Goal: Check status: Check status

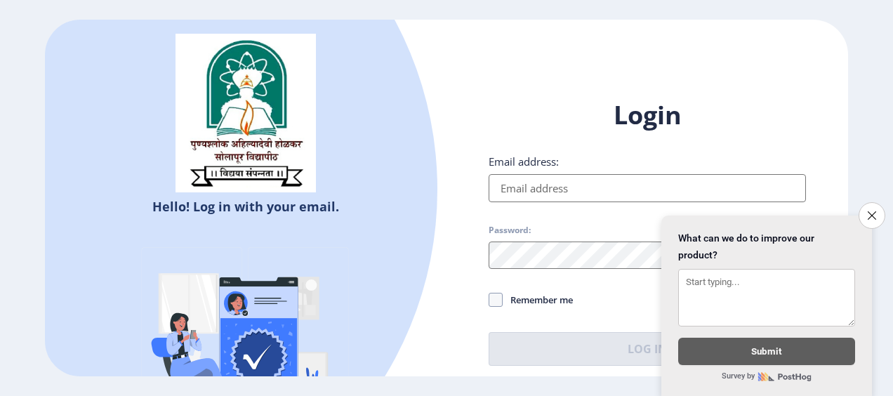
click at [567, 183] on input "Email address:" at bounding box center [647, 188] width 317 height 28
click at [889, 199] on ngx-login "Hello! Log in with your email. Don't have an account? Register Login Email addr…" at bounding box center [446, 198] width 893 height 357
click at [857, 201] on button "Close survey" at bounding box center [871, 215] width 29 height 29
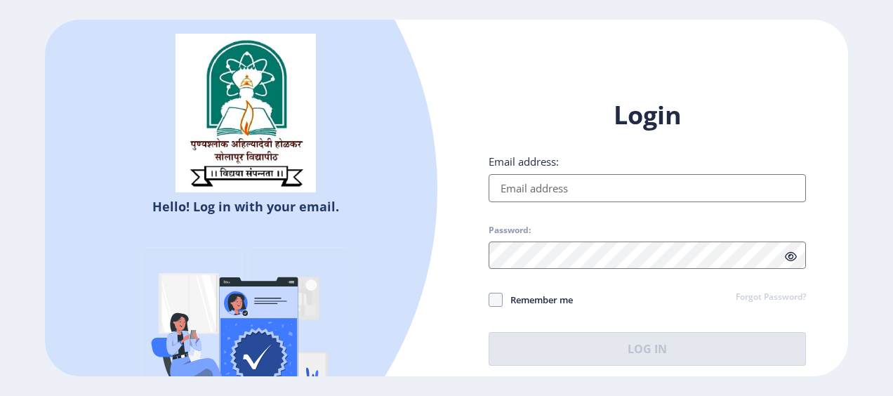
click at [493, 199] on input "Email address:" at bounding box center [647, 188] width 317 height 28
type input "[EMAIL_ADDRESS][DOMAIN_NAME]"
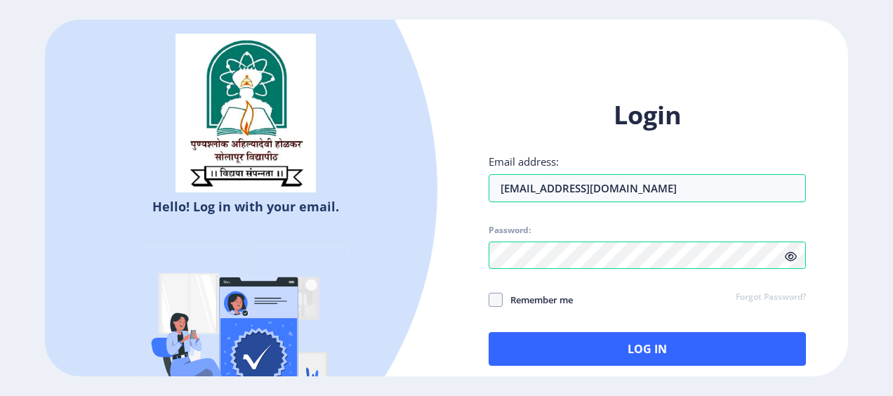
click at [503, 300] on span "Remember me" at bounding box center [538, 299] width 70 height 17
click at [489, 300] on input "Remember me" at bounding box center [489, 299] width 1 height 1
checkbox input "true"
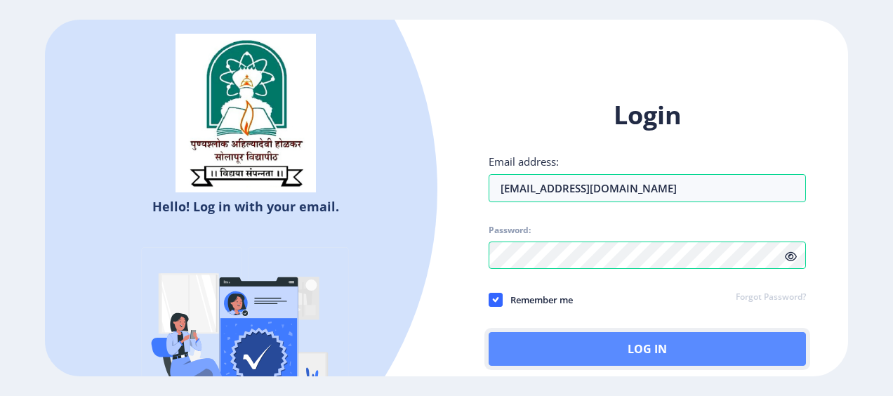
click at [522, 350] on button "Log In" at bounding box center [647, 349] width 317 height 34
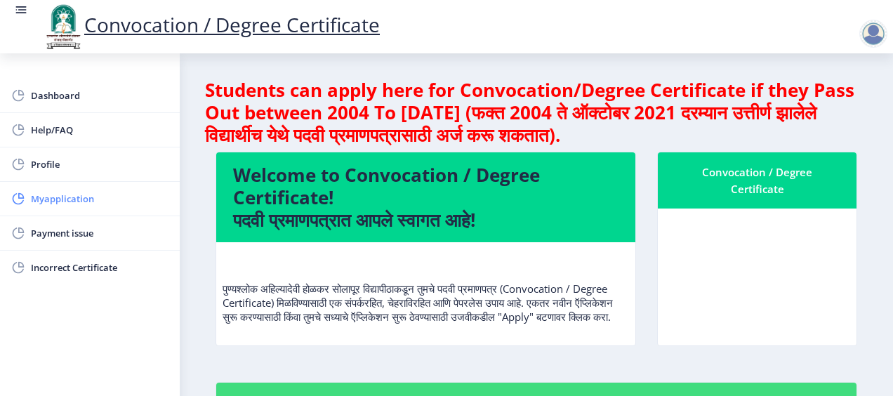
click at [138, 185] on link "Myapplication" at bounding box center [90, 199] width 180 height 34
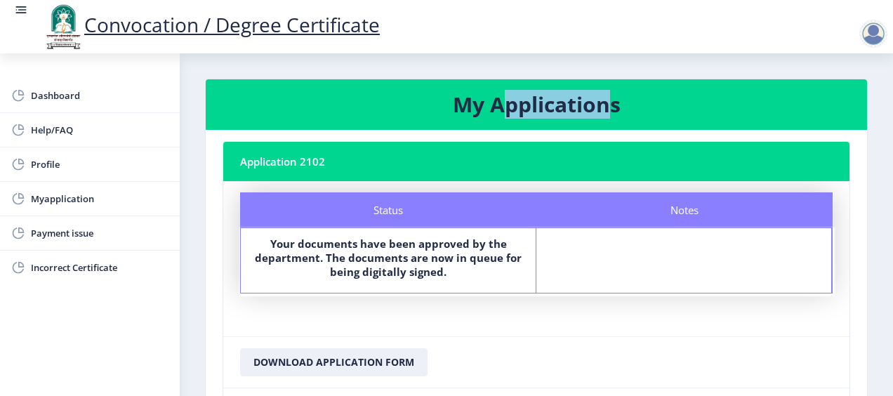
drag, startPoint x: 505, startPoint y: 110, endPoint x: 607, endPoint y: 110, distance: 101.1
click at [607, 110] on h3 "My Applications" at bounding box center [537, 105] width 628 height 28
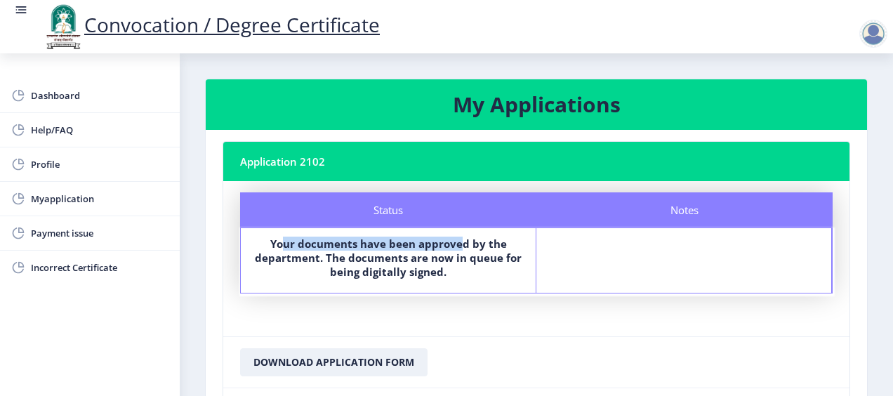
drag, startPoint x: 285, startPoint y: 244, endPoint x: 459, endPoint y: 247, distance: 174.1
click at [459, 247] on b "Your documents have been approved by the department. The documents are now in q…" at bounding box center [388, 258] width 267 height 42
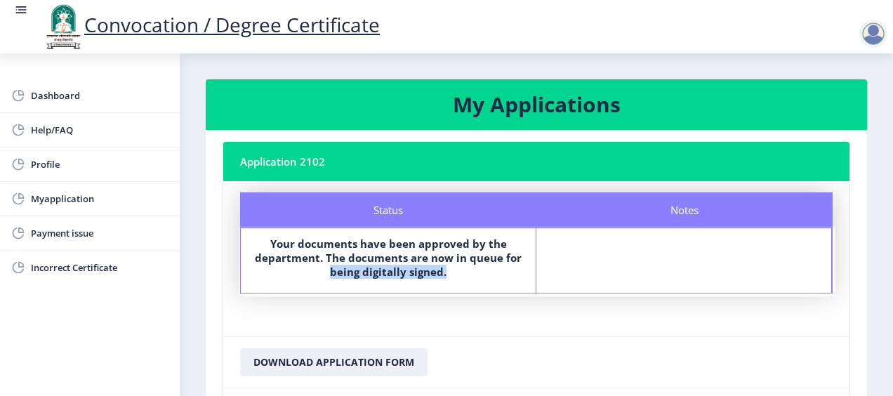
drag, startPoint x: 439, startPoint y: 281, endPoint x: 324, endPoint y: 270, distance: 116.3
click at [324, 270] on div "Your documents have been approved by the department. The documents are now in q…" at bounding box center [388, 261] width 270 height 48
drag, startPoint x: 268, startPoint y: 259, endPoint x: 311, endPoint y: 256, distance: 43.0
click at [311, 256] on b "Your documents have been approved by the department. The documents are now in q…" at bounding box center [388, 258] width 267 height 42
drag, startPoint x: 334, startPoint y: 256, endPoint x: 397, endPoint y: 257, distance: 63.2
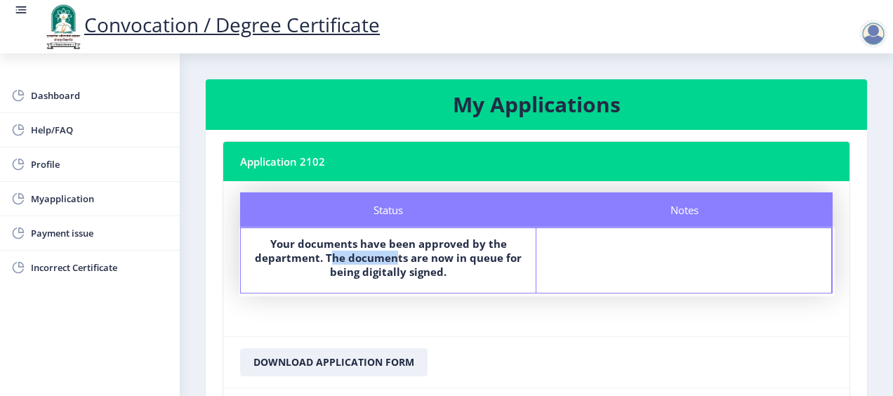
click at [397, 257] on b "Your documents have been approved by the department. The documents are now in q…" at bounding box center [388, 258] width 267 height 42
drag, startPoint x: 416, startPoint y: 258, endPoint x: 463, endPoint y: 260, distance: 47.1
click at [440, 258] on b "Your documents have been approved by the department. The documents are now in q…" at bounding box center [388, 258] width 267 height 42
drag, startPoint x: 464, startPoint y: 261, endPoint x: 483, endPoint y: 261, distance: 19.0
click at [486, 261] on b "Your documents have been approved by the department. The documents are now in q…" at bounding box center [388, 258] width 267 height 42
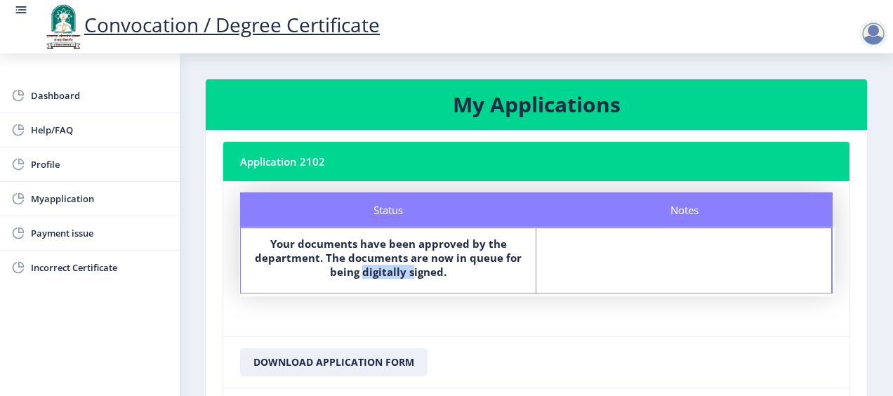
drag, startPoint x: 410, startPoint y: 277, endPoint x: 361, endPoint y: 277, distance: 49.1
click at [361, 277] on b "Your documents have been approved by the department. The documents are now in q…" at bounding box center [388, 258] width 267 height 42
drag, startPoint x: 349, startPoint y: 277, endPoint x: 407, endPoint y: 272, distance: 58.4
click at [407, 272] on b "Your documents have been approved by the department. The documents are now in q…" at bounding box center [388, 258] width 267 height 42
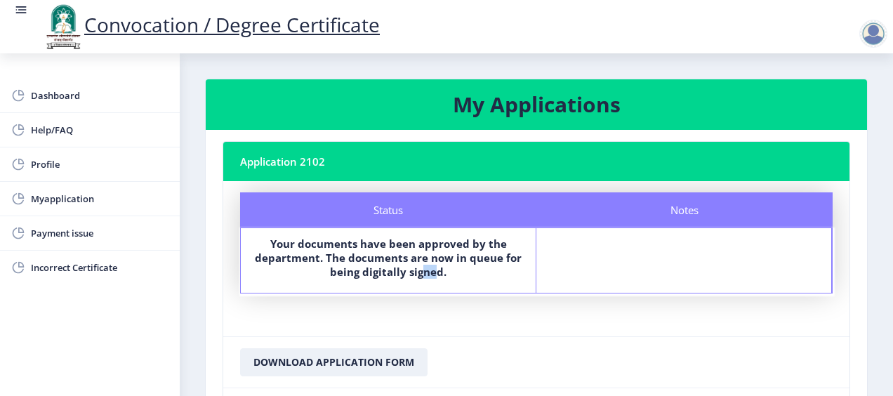
drag, startPoint x: 418, startPoint y: 271, endPoint x: 432, endPoint y: 271, distance: 14.0
click at [432, 271] on b "Your documents have been approved by the department. The documents are now in q…" at bounding box center [388, 258] width 267 height 42
click at [344, 317] on nb-card-body "Status Notes Status Your documents have been approved by the department. The do…" at bounding box center [536, 258] width 626 height 155
drag, startPoint x: 340, startPoint y: 265, endPoint x: 435, endPoint y: 268, distance: 95.5
click at [435, 268] on b "Your documents have been approved by the department. The documents are now in q…" at bounding box center [388, 258] width 267 height 42
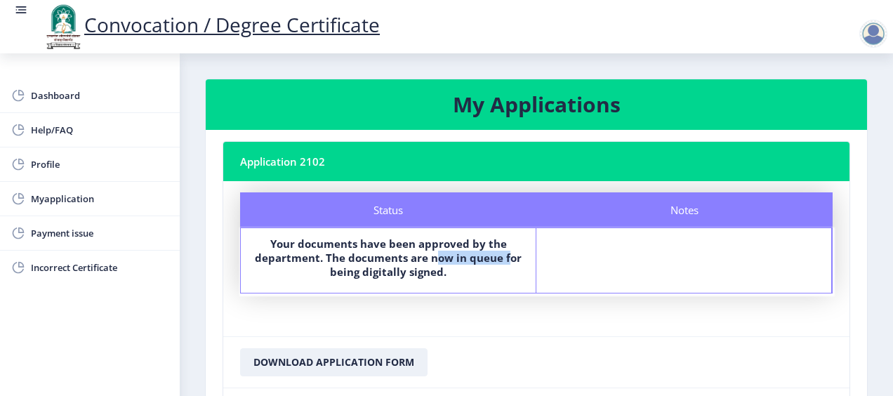
drag, startPoint x: 432, startPoint y: 259, endPoint x: 510, endPoint y: 263, distance: 77.3
click at [510, 263] on b "Your documents have been approved by the department. The documents are now in q…" at bounding box center [388, 258] width 267 height 42
click at [332, 311] on nb-card-body "Status Notes Status Your documents have been approved by the department. The do…" at bounding box center [536, 258] width 626 height 155
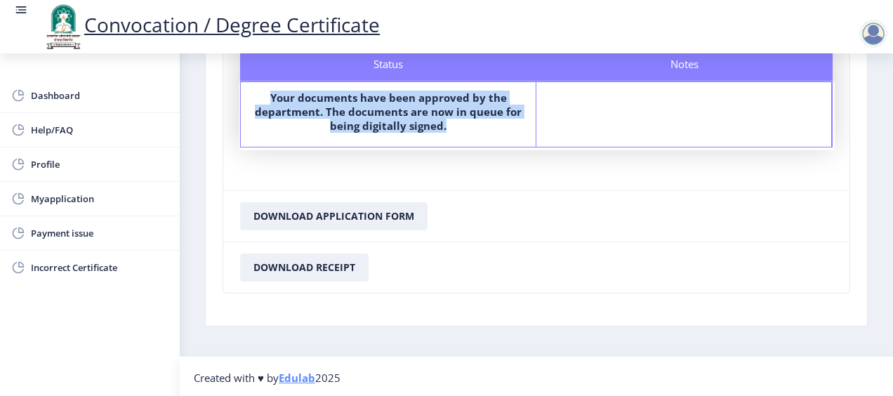
drag, startPoint x: 449, startPoint y: 129, endPoint x: 264, endPoint y: 98, distance: 187.9
click at [264, 98] on label "Your documents have been approved by the department. The documents are now in q…" at bounding box center [388, 112] width 270 height 42
drag, startPoint x: 263, startPoint y: 98, endPoint x: 458, endPoint y: 121, distance: 195.9
click at [458, 121] on label "Your documents have been approved by the department. The documents are now in q…" at bounding box center [388, 112] width 270 height 42
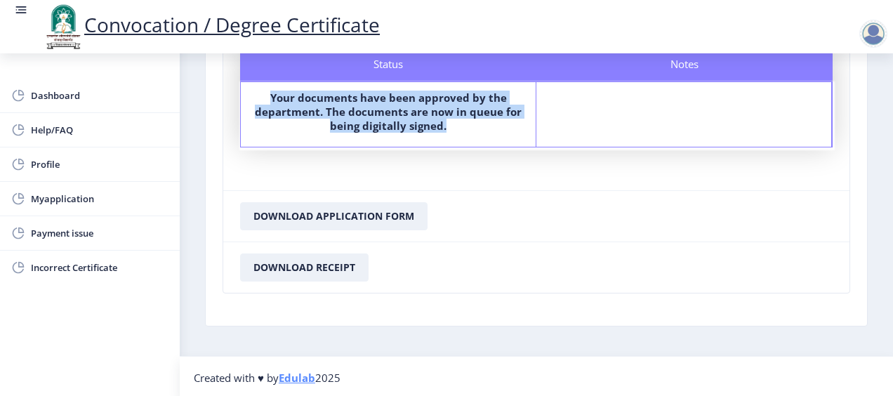
click at [458, 121] on label "Your documents have been approved by the department. The documents are now in q…" at bounding box center [388, 112] width 270 height 42
drag, startPoint x: 465, startPoint y: 124, endPoint x: 267, endPoint y: 93, distance: 200.5
click at [267, 93] on label "Your documents have been approved by the department. The documents are now in q…" at bounding box center [388, 112] width 270 height 42
drag, startPoint x: 267, startPoint y: 93, endPoint x: 431, endPoint y: 121, distance: 166.8
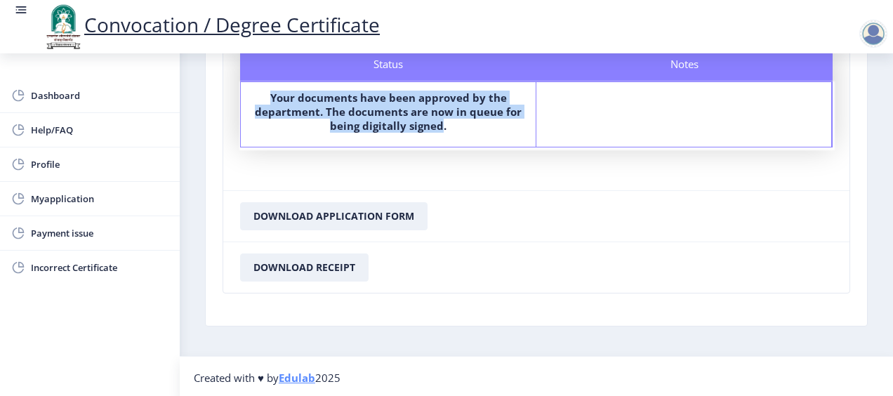
click at [431, 121] on label "Your documents have been approved by the department. The documents are now in q…" at bounding box center [388, 112] width 270 height 42
drag, startPoint x: 454, startPoint y: 126, endPoint x: 260, endPoint y: 93, distance: 196.6
click at [260, 93] on label "Your documents have been approved by the department. The documents are now in q…" at bounding box center [388, 112] width 270 height 42
drag, startPoint x: 260, startPoint y: 93, endPoint x: 481, endPoint y: 129, distance: 224.0
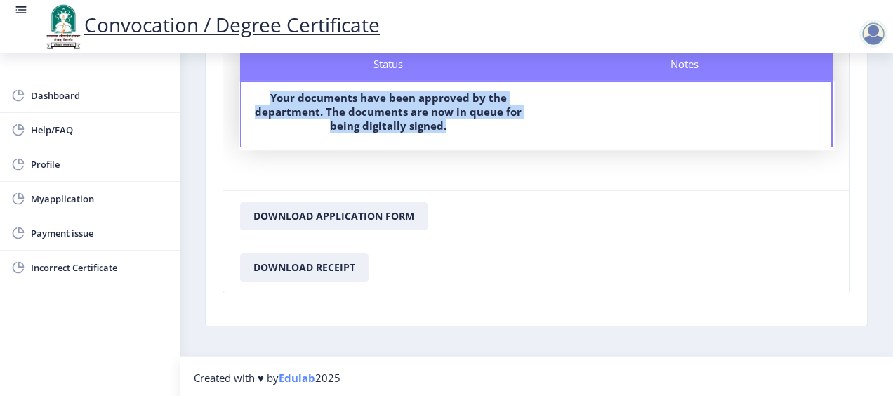
click at [481, 129] on label "Your documents have been approved by the department. The documents are now in q…" at bounding box center [388, 112] width 270 height 42
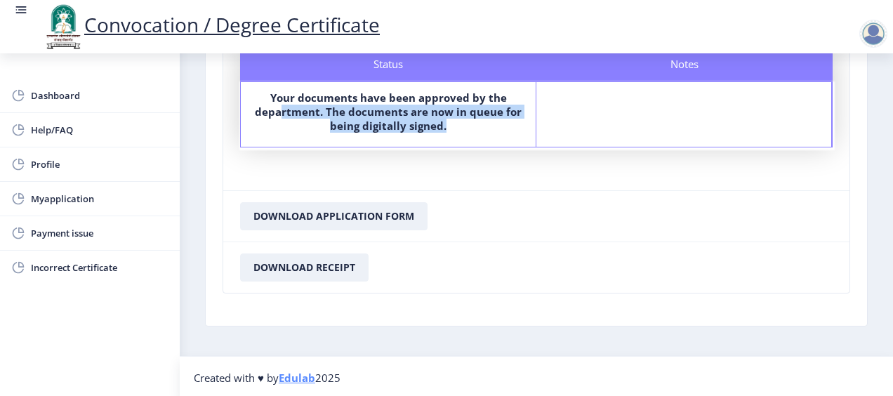
drag, startPoint x: 440, startPoint y: 129, endPoint x: 279, endPoint y: 104, distance: 162.7
click at [279, 104] on label "Your documents have been approved by the department. The documents are now in q…" at bounding box center [388, 112] width 270 height 42
click at [279, 104] on b "Your documents have been approved by the department. The documents are now in q…" at bounding box center [388, 112] width 267 height 42
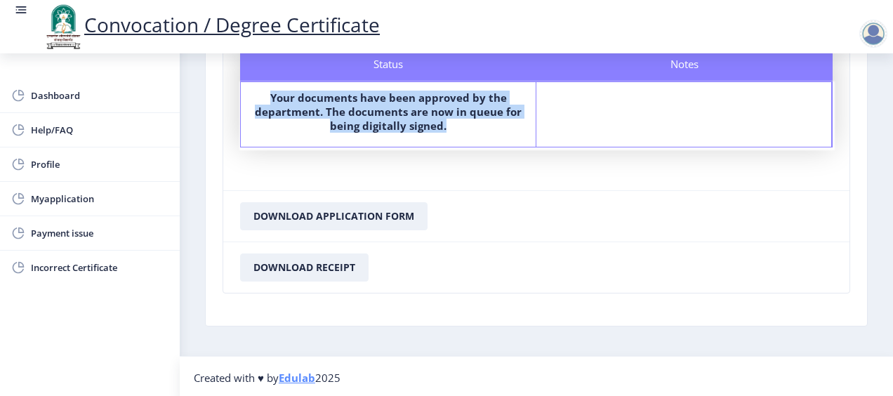
drag, startPoint x: 256, startPoint y: 86, endPoint x: 437, endPoint y: 134, distance: 187.5
click at [437, 134] on div "Status Your documents have been approved by the department. The documents are n…" at bounding box center [389, 114] width 296 height 65
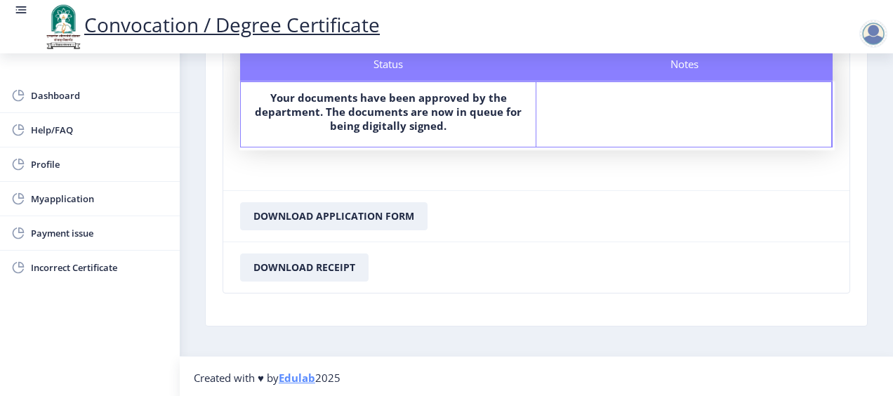
click at [437, 134] on div "Your documents have been approved by the department. The documents are now in q…" at bounding box center [388, 115] width 270 height 48
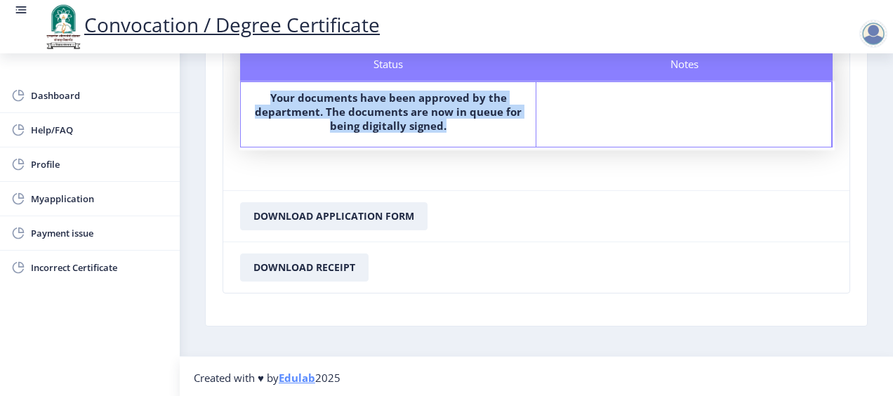
drag, startPoint x: 465, startPoint y: 135, endPoint x: 267, endPoint y: 101, distance: 200.1
click at [267, 101] on div "Your documents have been approved by the department. The documents are now in q…" at bounding box center [388, 115] width 270 height 48
click at [267, 101] on label "Your documents have been approved by the department. The documents are now in q…" at bounding box center [388, 112] width 270 height 42
drag, startPoint x: 267, startPoint y: 101, endPoint x: 460, endPoint y: 128, distance: 194.2
click at [460, 128] on label "Your documents have been approved by the department. The documents are now in q…" at bounding box center [388, 112] width 270 height 42
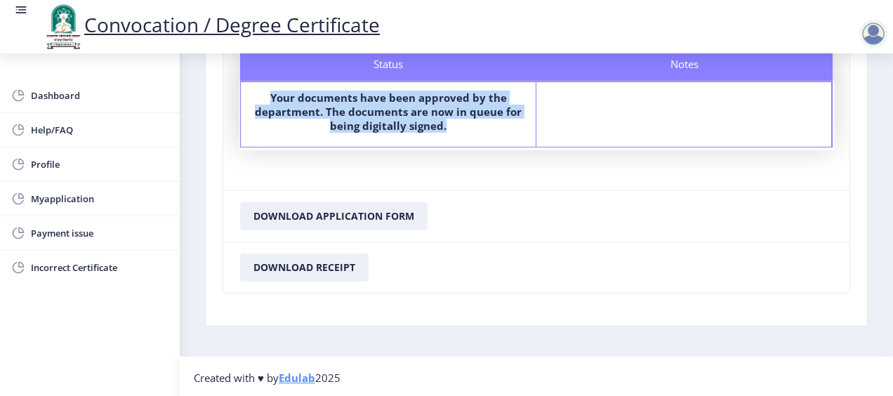
click at [395, 125] on b "Your documents have been approved by the department. The documents are now in q…" at bounding box center [388, 112] width 267 height 42
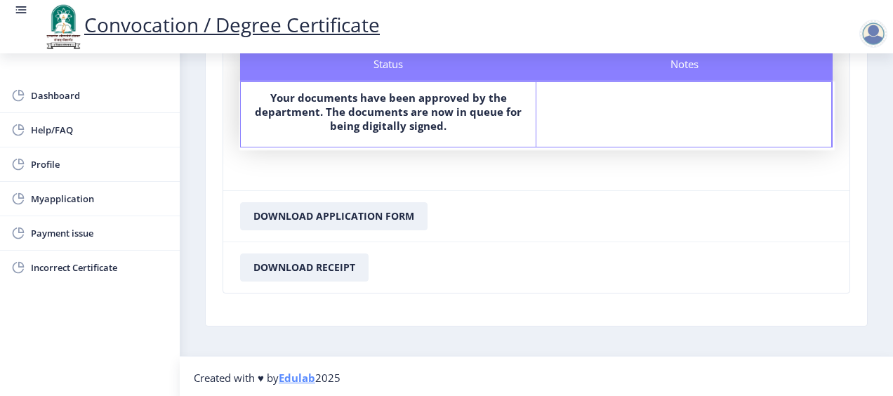
scroll to position [0, 0]
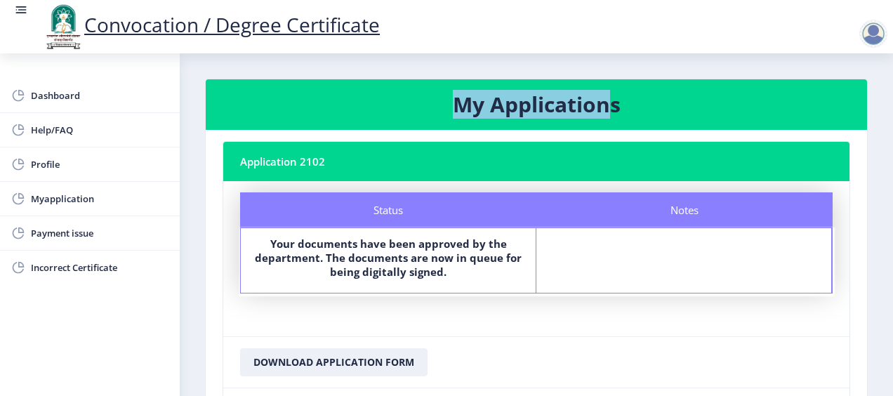
drag, startPoint x: 460, startPoint y: 105, endPoint x: 602, endPoint y: 106, distance: 141.8
click at [602, 106] on h3 "My Applications" at bounding box center [537, 105] width 628 height 28
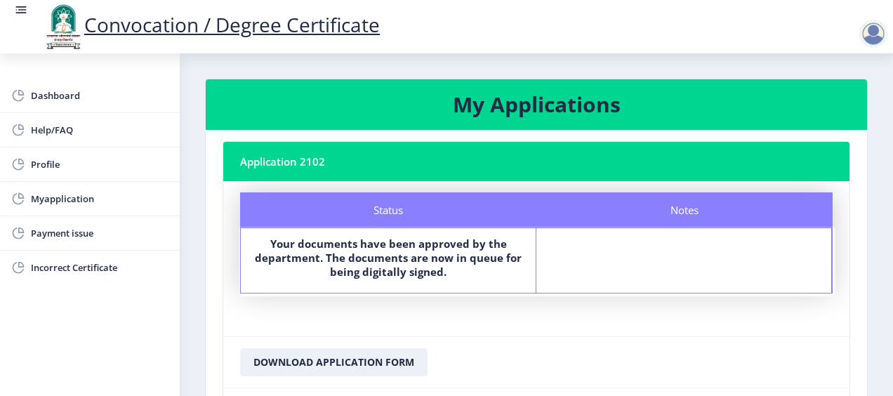
click at [493, 138] on nb-card-body "Application 2102 Status Notes Status Your documents have been approved by the d…" at bounding box center [536, 301] width 661 height 342
drag, startPoint x: 498, startPoint y: 101, endPoint x: 596, endPoint y: 110, distance: 97.9
click at [596, 110] on h3 "My Applications" at bounding box center [537, 105] width 628 height 28
click at [489, 115] on h3 "My Applications" at bounding box center [537, 105] width 628 height 28
drag, startPoint x: 498, startPoint y: 111, endPoint x: 601, endPoint y: 110, distance: 103.2
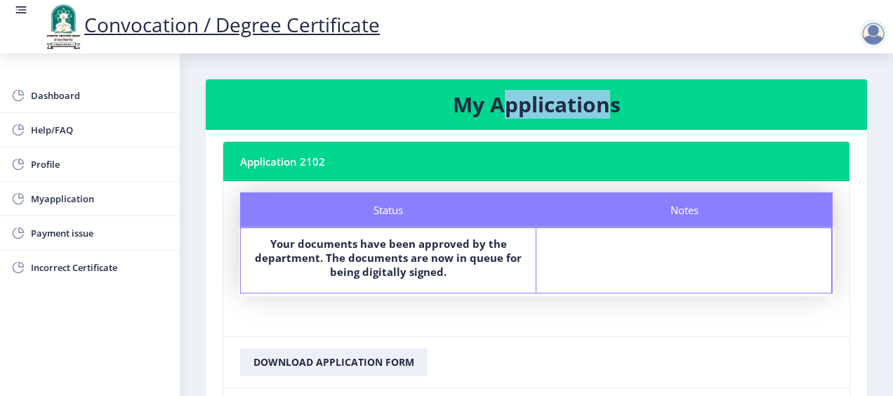
click at [601, 110] on h3 "My Applications" at bounding box center [537, 105] width 628 height 28
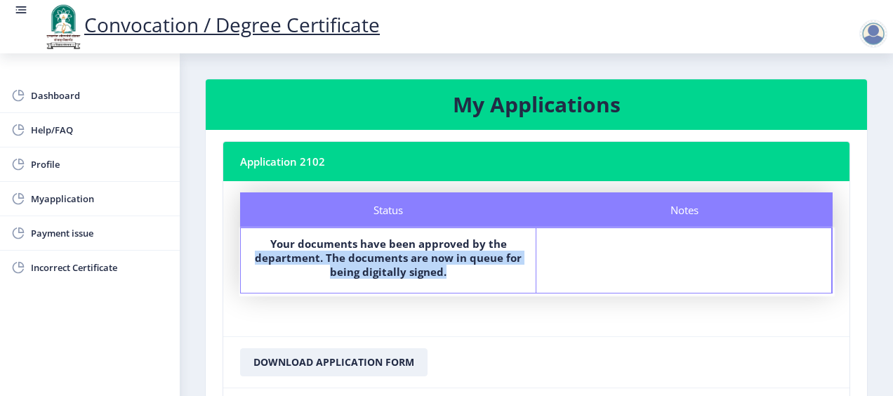
drag, startPoint x: 452, startPoint y: 274, endPoint x: 256, endPoint y: 251, distance: 197.9
click at [256, 251] on label "Your documents have been approved by the department. The documents are now in q…" at bounding box center [388, 258] width 270 height 42
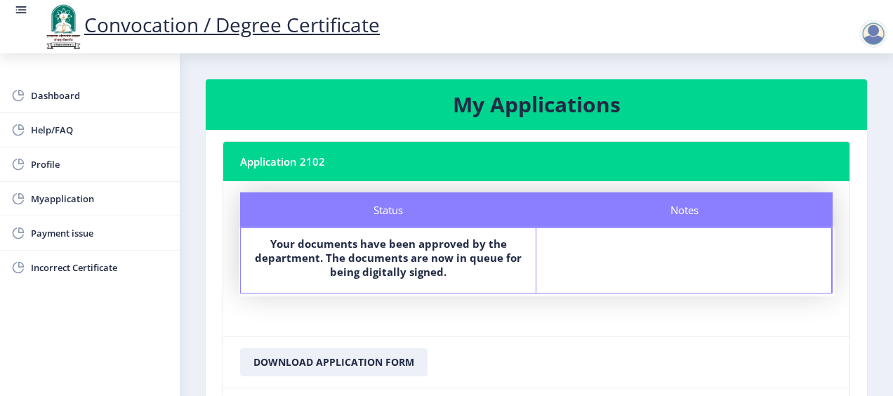
click at [265, 246] on label "Your documents have been approved by the department. The documents are now in q…" at bounding box center [388, 258] width 270 height 42
drag, startPoint x: 283, startPoint y: 244, endPoint x: 334, endPoint y: 243, distance: 51.3
click at [334, 243] on b "Your documents have been approved by the department. The documents are now in q…" at bounding box center [388, 258] width 267 height 42
drag, startPoint x: 345, startPoint y: 243, endPoint x: 391, endPoint y: 244, distance: 45.6
click at [391, 244] on b "Your documents have been approved by the department. The documents are now in q…" at bounding box center [388, 258] width 267 height 42
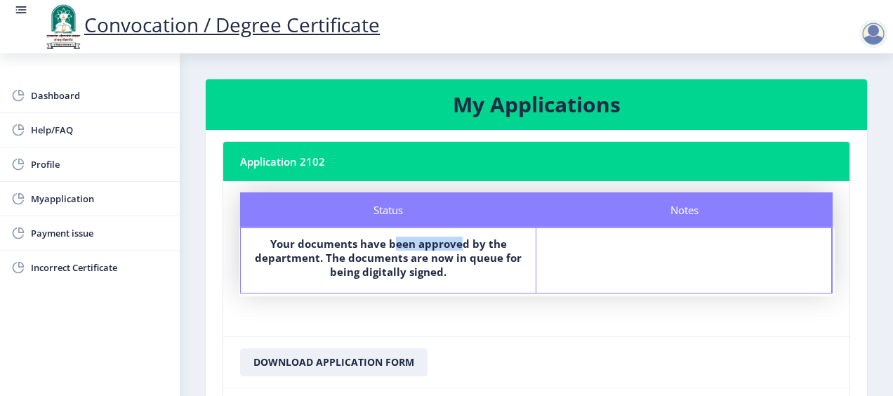
drag, startPoint x: 398, startPoint y: 244, endPoint x: 463, endPoint y: 246, distance: 64.6
click at [463, 246] on b "Your documents have been approved by the department. The documents are now in q…" at bounding box center [388, 258] width 267 height 42
drag, startPoint x: 456, startPoint y: 257, endPoint x: 362, endPoint y: 254, distance: 94.1
click at [362, 254] on b "Your documents have been approved by the department. The documents are now in q…" at bounding box center [388, 258] width 267 height 42
drag, startPoint x: 348, startPoint y: 272, endPoint x: 443, endPoint y: 277, distance: 94.9
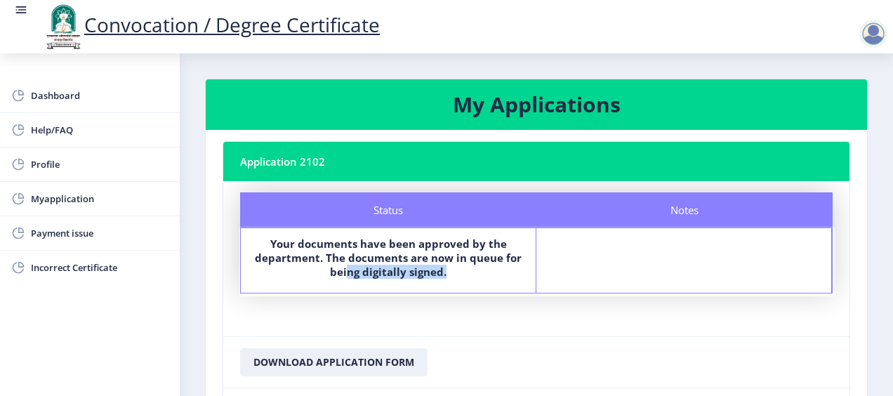
click at [443, 276] on b "Your documents have been approved by the department. The documents are now in q…" at bounding box center [388, 258] width 267 height 42
click at [423, 323] on nb-card-body "Status Notes Status Your documents have been approved by the department. The do…" at bounding box center [536, 258] width 626 height 155
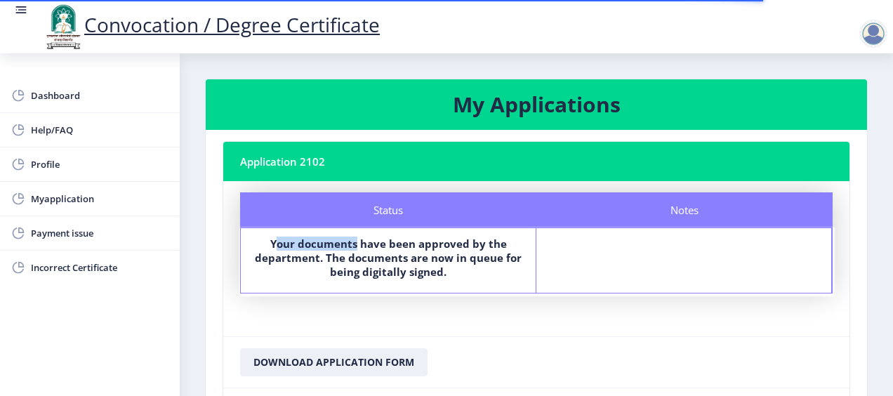
drag, startPoint x: 275, startPoint y: 244, endPoint x: 358, endPoint y: 248, distance: 83.7
click at [358, 248] on b "Your documents have been approved by the department. The documents are now in q…" at bounding box center [388, 258] width 267 height 42
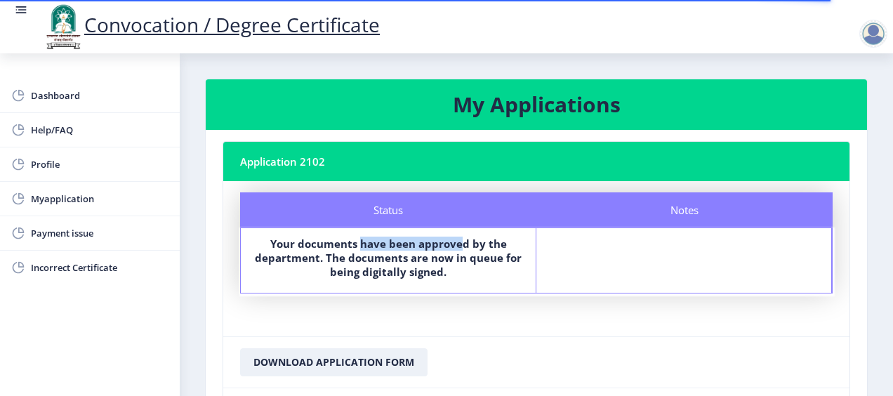
drag, startPoint x: 366, startPoint y: 248, endPoint x: 461, endPoint y: 248, distance: 94.1
click at [461, 248] on b "Your documents have been approved by the department. The documents are now in q…" at bounding box center [388, 258] width 267 height 42
drag, startPoint x: 460, startPoint y: 259, endPoint x: 495, endPoint y: 260, distance: 35.1
click at [495, 260] on b "Your documents have been approved by the department. The documents are now in q…" at bounding box center [388, 258] width 267 height 42
drag, startPoint x: 497, startPoint y: 247, endPoint x: 469, endPoint y: 242, distance: 28.5
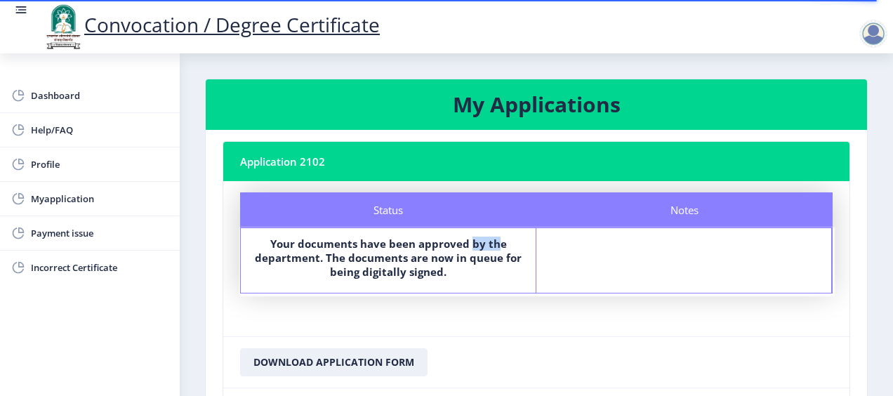
click at [469, 242] on b "Your documents have been approved by the department. The documents are now in q…" at bounding box center [388, 258] width 267 height 42
drag, startPoint x: 435, startPoint y: 246, endPoint x: 459, endPoint y: 246, distance: 24.6
click at [459, 246] on b "Your documents have been approved by the department. The documents are now in q…" at bounding box center [388, 258] width 267 height 42
click at [439, 265] on b "Your documents have been approved by the department. The documents are now in q…" at bounding box center [388, 258] width 267 height 42
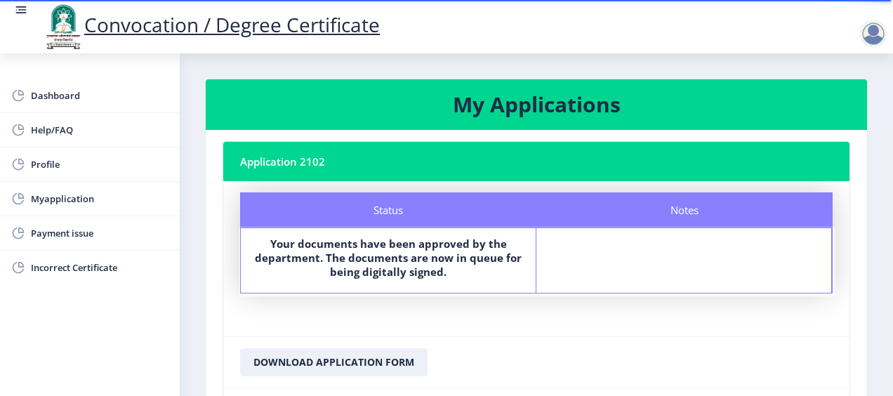
click at [24, 14] on rect at bounding box center [21, 10] width 14 height 14
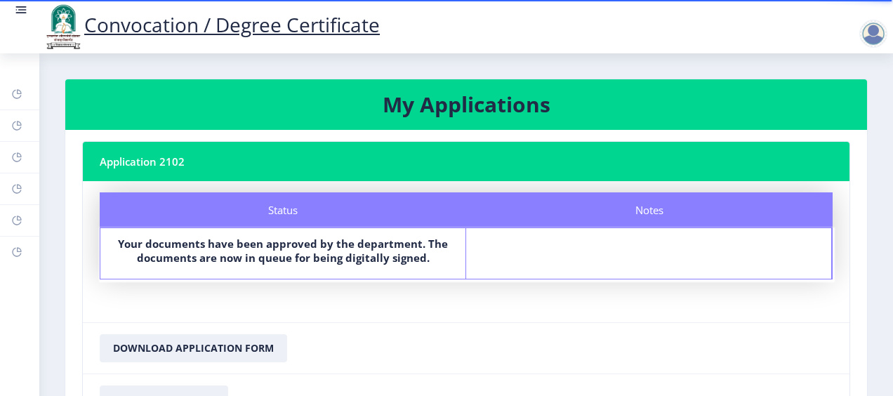
click at [24, 14] on rect at bounding box center [21, 10] width 14 height 14
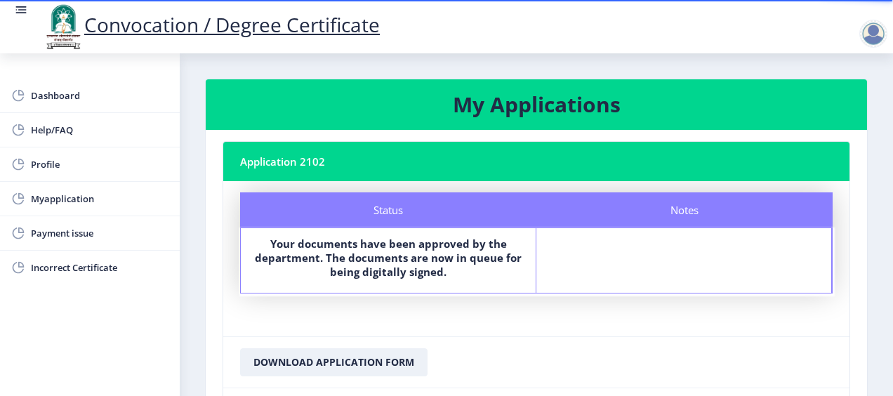
click at [874, 42] on div at bounding box center [873, 34] width 28 height 28
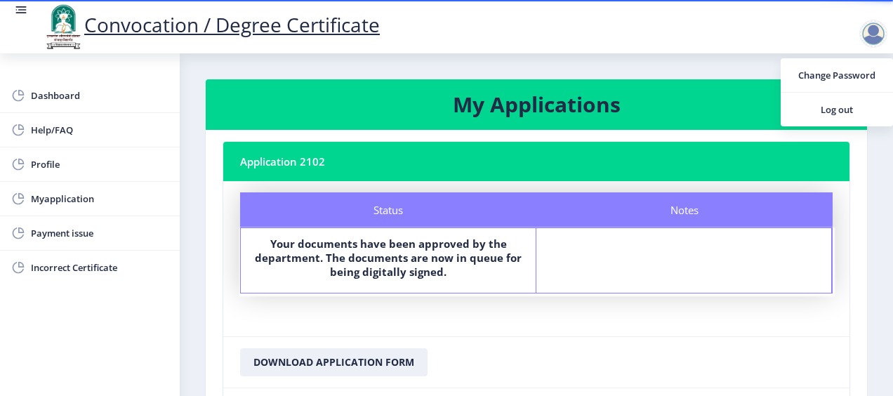
click at [198, 246] on nb-layout-column "My Applications Application 2102 Status Notes Status Your documents have been a…" at bounding box center [536, 277] width 713 height 449
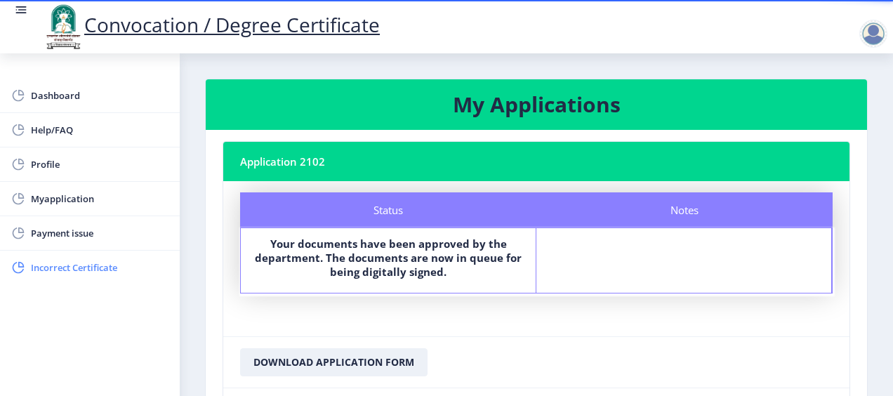
click at [111, 267] on span "Incorrect Certificate" at bounding box center [100, 267] width 138 height 17
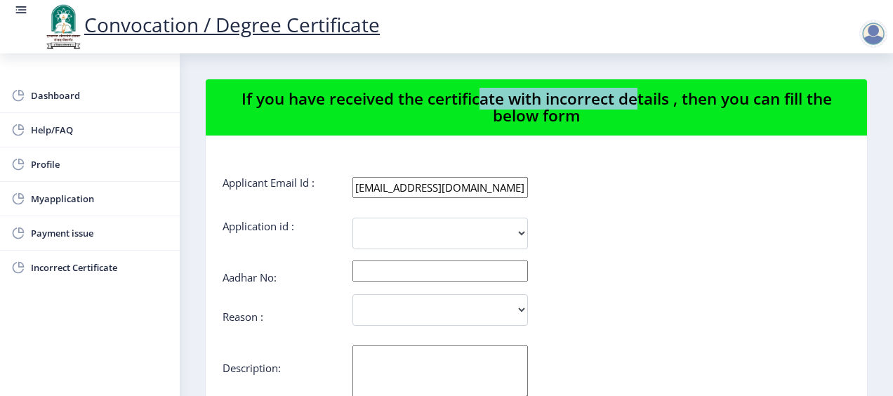
drag, startPoint x: 472, startPoint y: 102, endPoint x: 626, endPoint y: 98, distance: 154.5
click at [626, 98] on nb-card-header "If you have received the certificate with incorrect details , then you can fill…" at bounding box center [536, 107] width 661 height 57
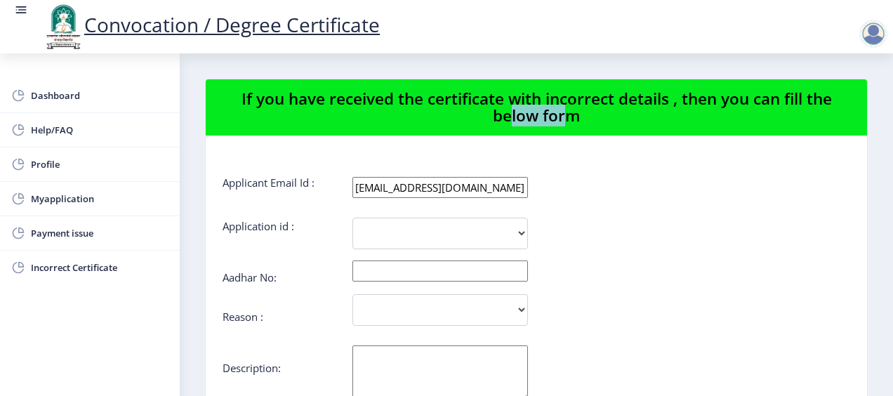
drag, startPoint x: 505, startPoint y: 118, endPoint x: 555, endPoint y: 113, distance: 50.1
click at [557, 112] on nb-card-header "If you have received the certificate with incorrect details , then you can fill…" at bounding box center [536, 107] width 661 height 57
click at [369, 276] on input "text" at bounding box center [440, 270] width 176 height 21
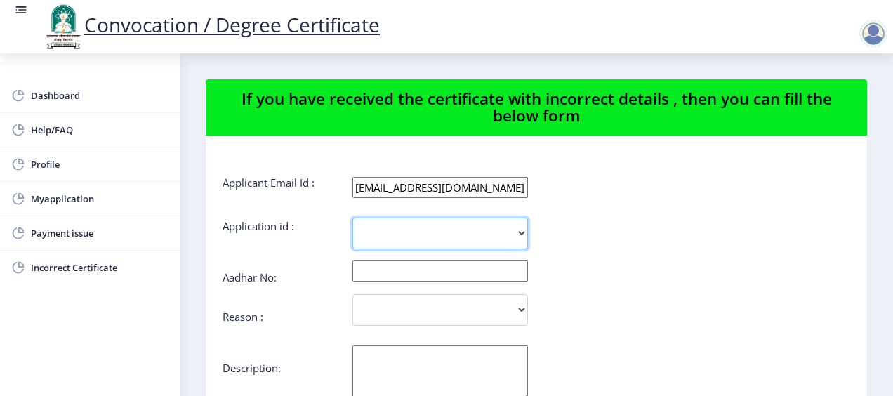
click at [362, 225] on select "2102" at bounding box center [440, 234] width 176 height 32
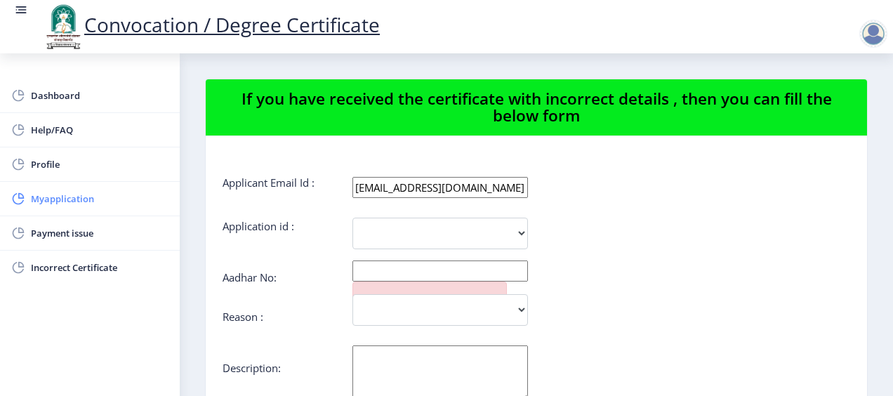
click at [85, 209] on link "Myapplication" at bounding box center [90, 199] width 180 height 34
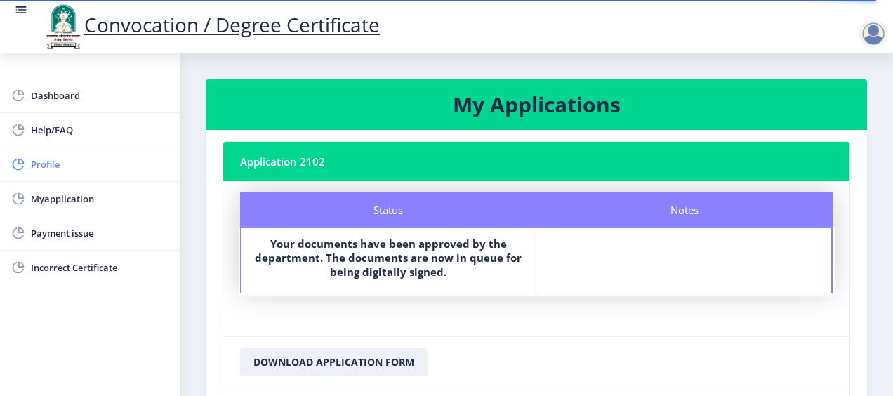
click at [115, 149] on link "Profile" at bounding box center [90, 164] width 180 height 34
select select "[DEMOGRAPHIC_DATA]"
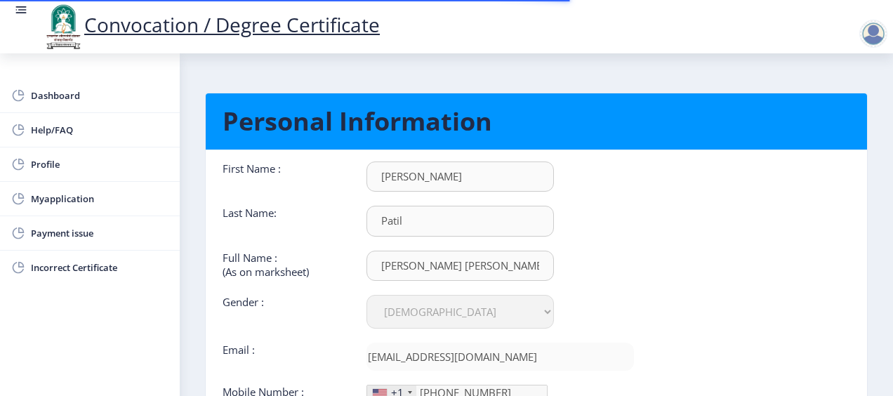
scroll to position [140, 0]
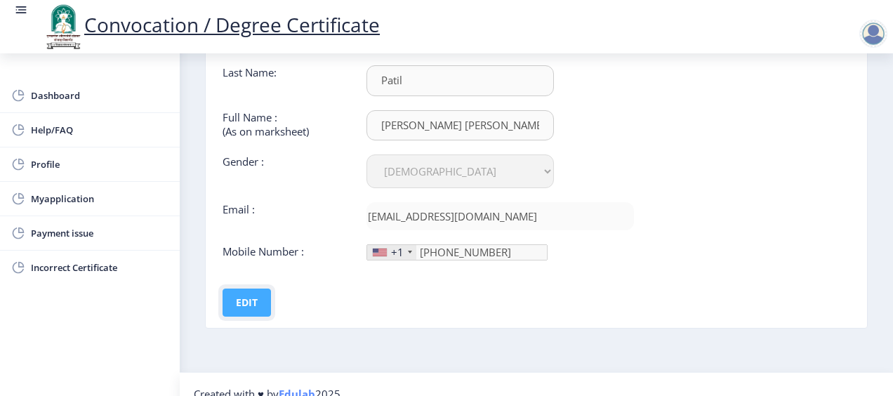
click at [245, 309] on button "Edit" at bounding box center [247, 303] width 48 height 28
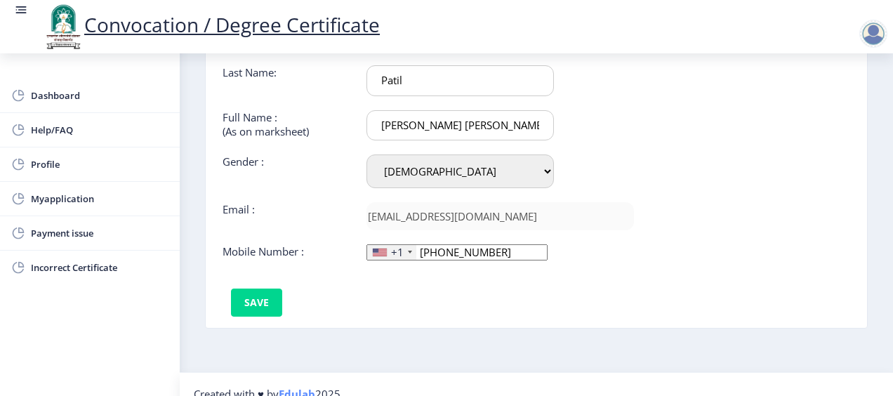
click at [395, 249] on div "+1" at bounding box center [397, 252] width 13 height 14
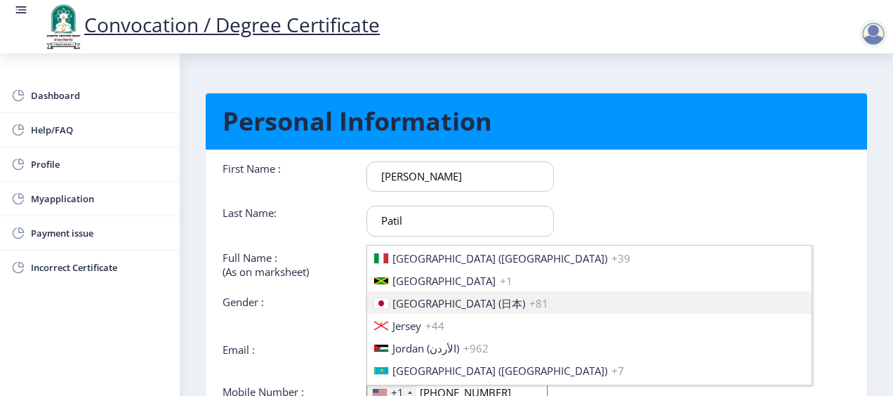
scroll to position [2176, 0]
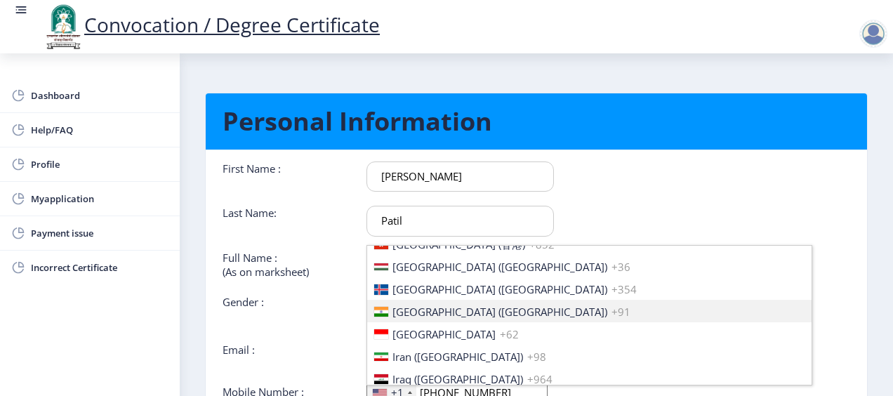
click at [421, 305] on span "[GEOGRAPHIC_DATA] ([GEOGRAPHIC_DATA])" at bounding box center [499, 312] width 215 height 14
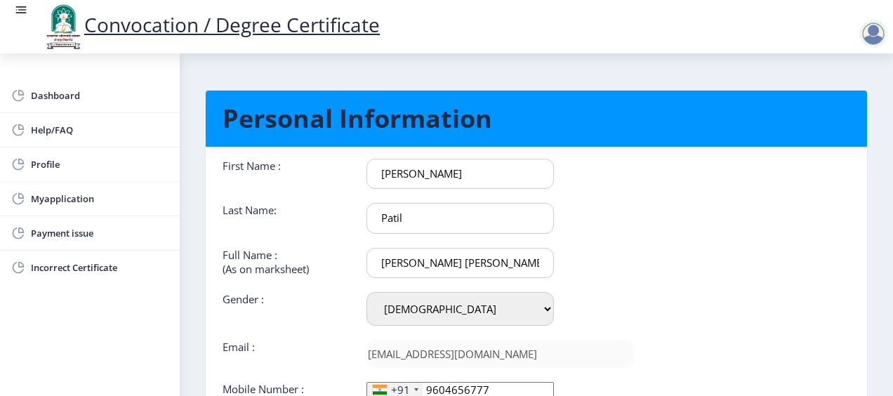
scroll to position [73, 0]
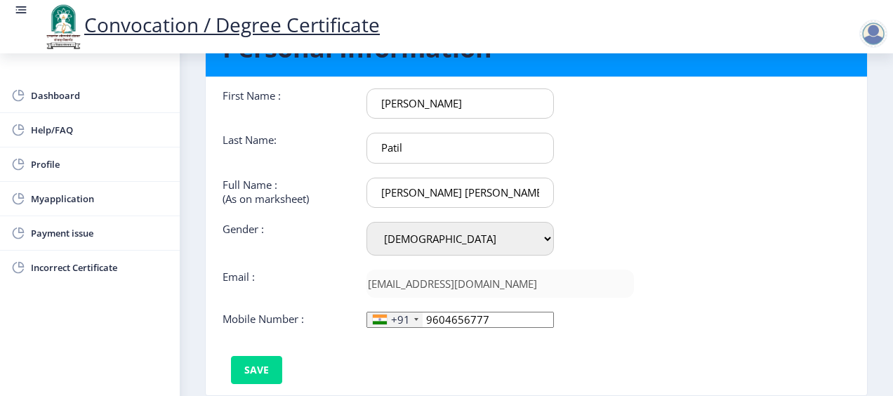
type input "9604656777"
click at [226, 372] on div "First Name : [PERSON_NAME] Last Name: Patil Full Name : (As on marksheet) [PERS…" at bounding box center [428, 236] width 432 height 296
click at [257, 368] on button "Save" at bounding box center [256, 370] width 51 height 28
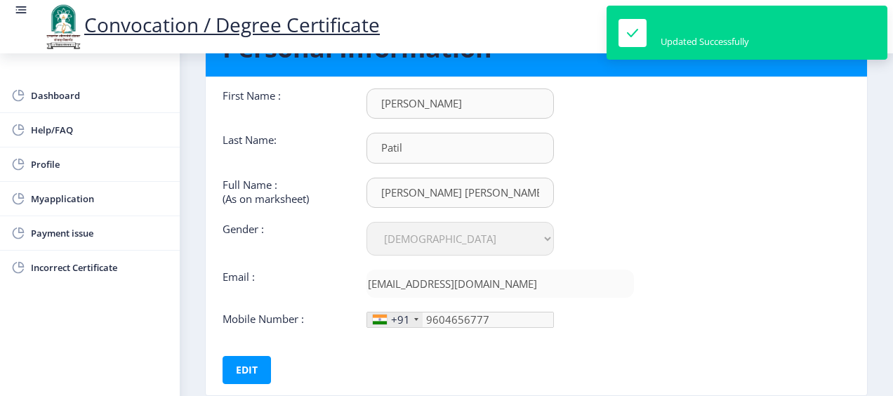
click at [383, 370] on div "First Name : [PERSON_NAME] Last Name: Patil Full Name : (As on marksheet) [PERS…" at bounding box center [428, 236] width 432 height 296
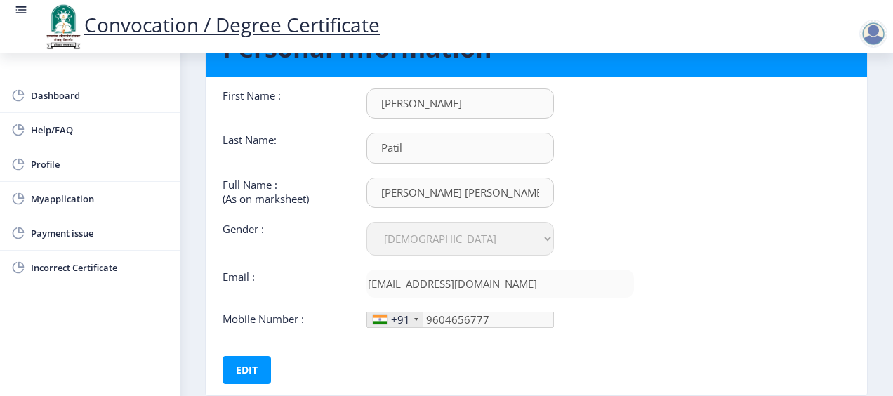
scroll to position [0, 0]
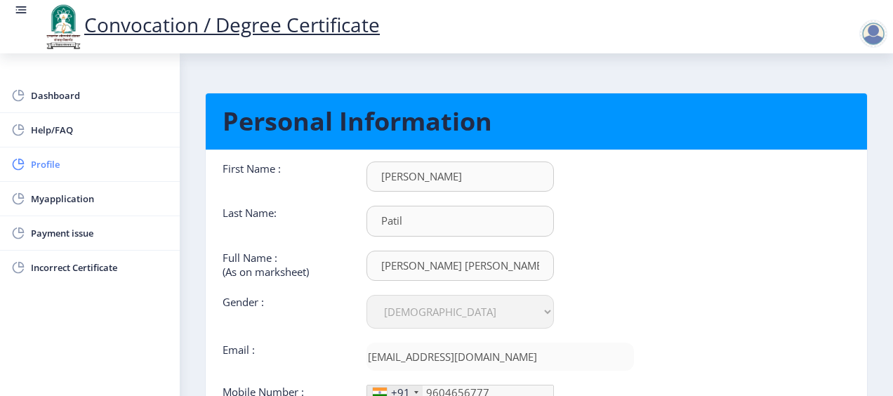
click at [67, 162] on span "Profile" at bounding box center [100, 164] width 138 height 17
click at [68, 148] on link "Profile" at bounding box center [90, 164] width 180 height 34
click at [67, 132] on span "Help/FAQ" at bounding box center [100, 129] width 138 height 17
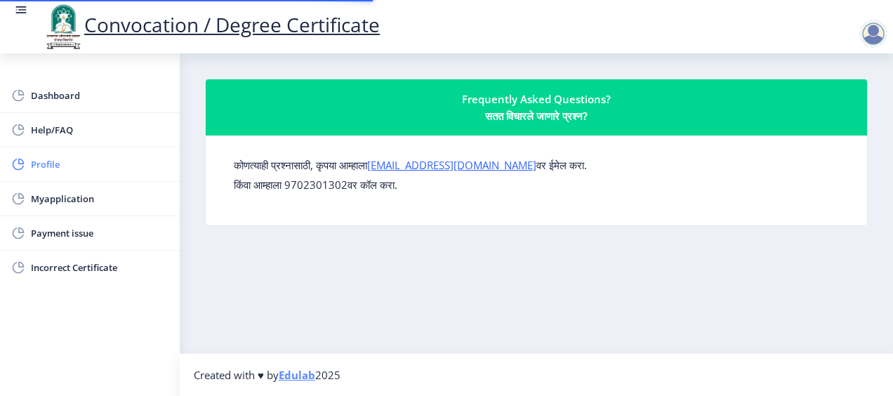
click at [55, 156] on span "Profile" at bounding box center [100, 164] width 138 height 17
select select
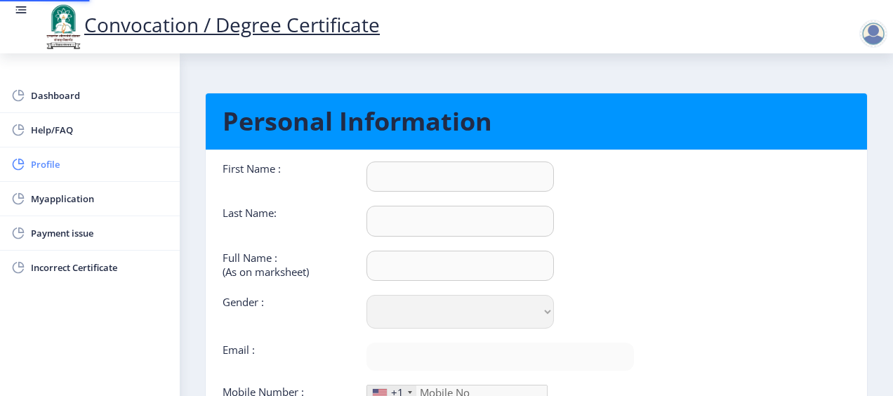
type input "[PERSON_NAME]"
type input "Patil"
type input "[PERSON_NAME] [PERSON_NAME]"
select select "[DEMOGRAPHIC_DATA]"
type input "[EMAIL_ADDRESS][DOMAIN_NAME]"
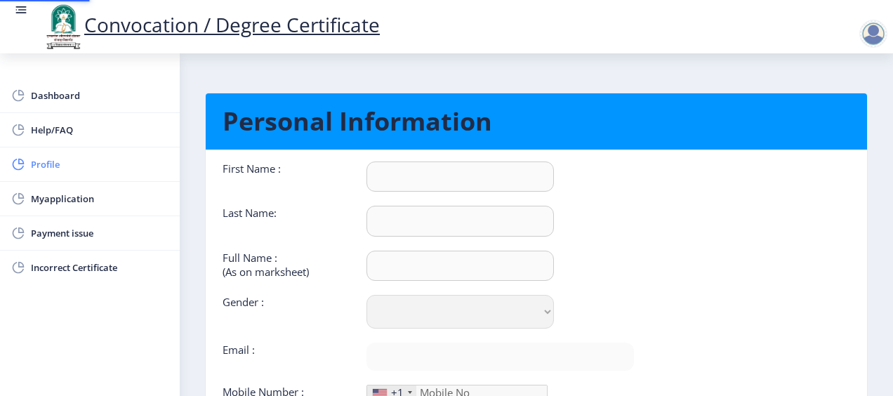
type input "9604656777"
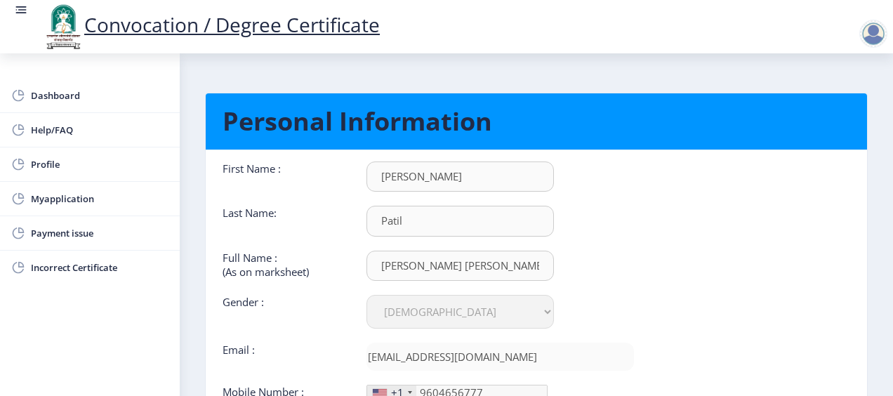
scroll to position [70, 0]
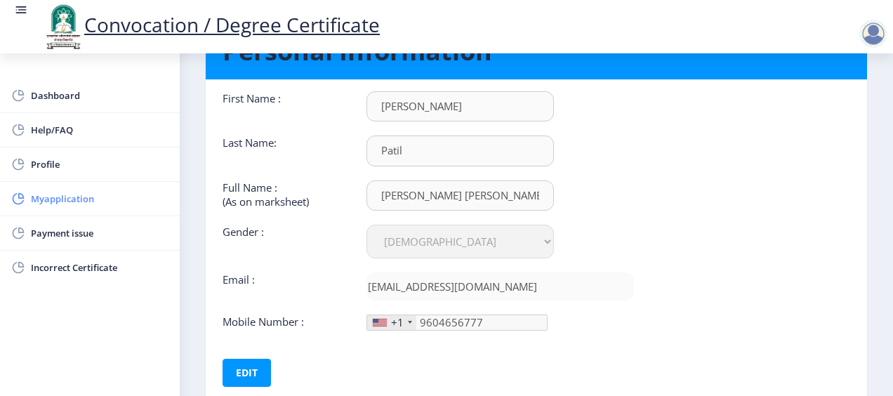
click at [84, 198] on span "Myapplication" at bounding box center [100, 198] width 138 height 17
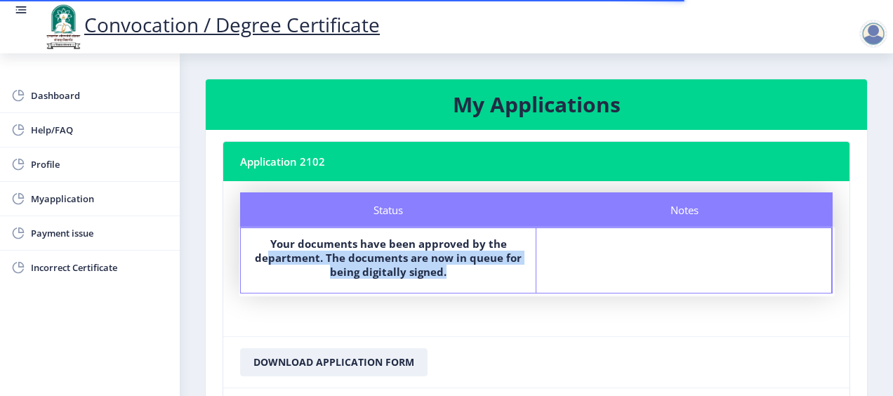
drag, startPoint x: 267, startPoint y: 257, endPoint x: 511, endPoint y: 267, distance: 243.8
click at [510, 267] on label "Your documents have been approved by the department. The documents are now in q…" at bounding box center [388, 258] width 270 height 42
click at [506, 253] on b "Your documents have been approved by the department. The documents are now in q…" at bounding box center [388, 258] width 267 height 42
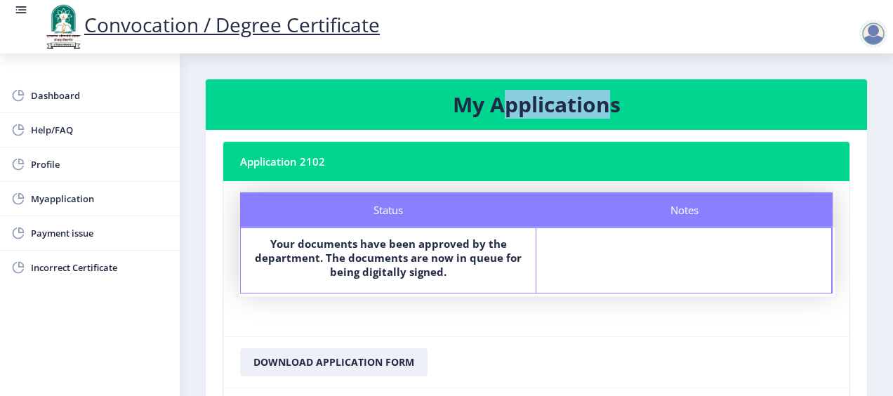
drag, startPoint x: 501, startPoint y: 99, endPoint x: 609, endPoint y: 98, distance: 108.1
click at [609, 98] on h3 "My Applications" at bounding box center [537, 105] width 628 height 28
drag, startPoint x: 447, startPoint y: 100, endPoint x: 604, endPoint y: 99, distance: 157.3
click at [604, 99] on h3 "My Applications" at bounding box center [537, 105] width 628 height 28
drag, startPoint x: 619, startPoint y: 103, endPoint x: 501, endPoint y: 105, distance: 118.0
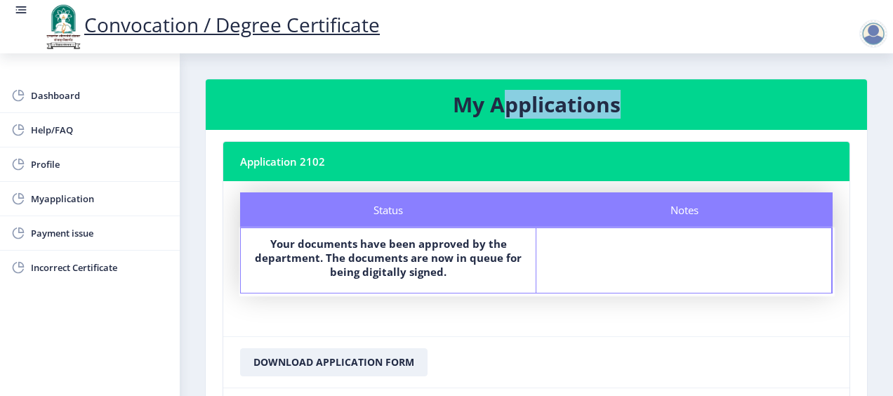
click at [501, 105] on h3 "My Applications" at bounding box center [537, 105] width 628 height 28
drag, startPoint x: 499, startPoint y: 112, endPoint x: 602, endPoint y: 110, distance: 102.5
click at [602, 110] on h3 "My Applications" at bounding box center [537, 105] width 628 height 28
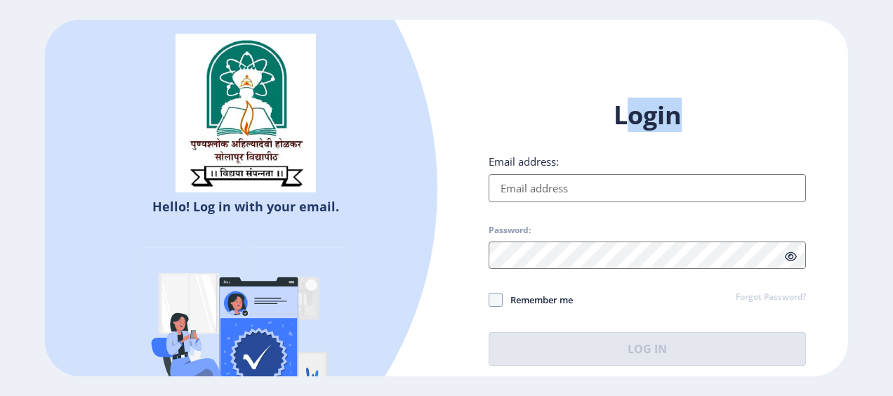
drag, startPoint x: 628, startPoint y: 100, endPoint x: 674, endPoint y: 108, distance: 47.0
click at [674, 108] on h1 "Login" at bounding box center [647, 115] width 317 height 34
click at [548, 120] on h1 "Login" at bounding box center [647, 115] width 317 height 34
click at [531, 187] on input "Email address:" at bounding box center [647, 188] width 317 height 28
type input "[EMAIL_ADDRESS][DOMAIN_NAME]"
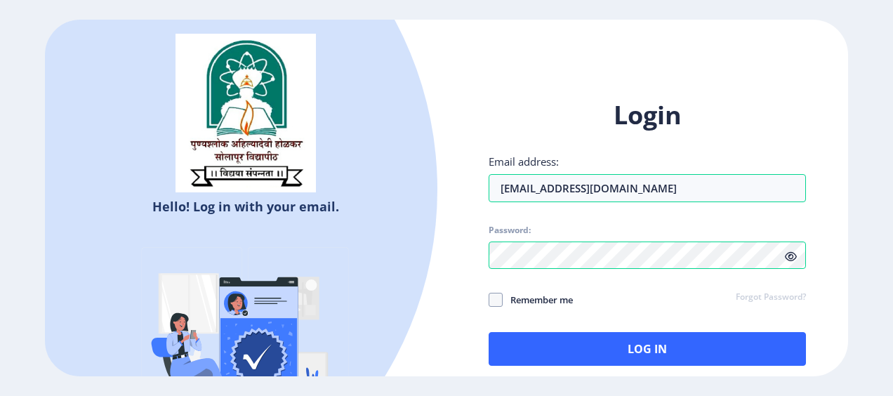
click at [515, 310] on div "Login Email address: [EMAIL_ADDRESS][DOMAIN_NAME] Password: Remember me Forgot …" at bounding box center [647, 231] width 317 height 267
click at [513, 305] on span "Remember me" at bounding box center [538, 299] width 70 height 17
click at [489, 300] on input "Remember me" at bounding box center [489, 299] width 1 height 1
checkbox input "true"
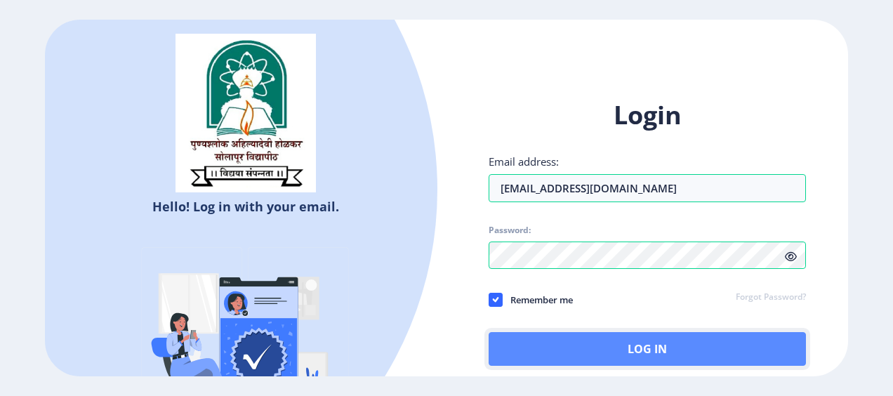
click at [505, 333] on button "Log In" at bounding box center [647, 349] width 317 height 34
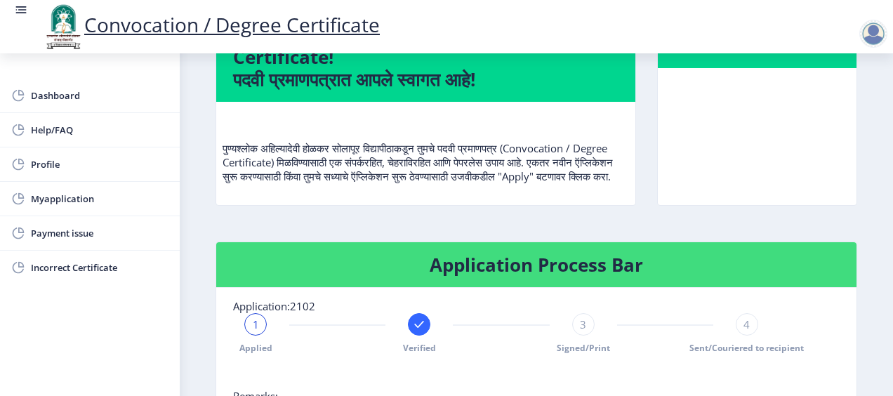
scroll to position [351, 0]
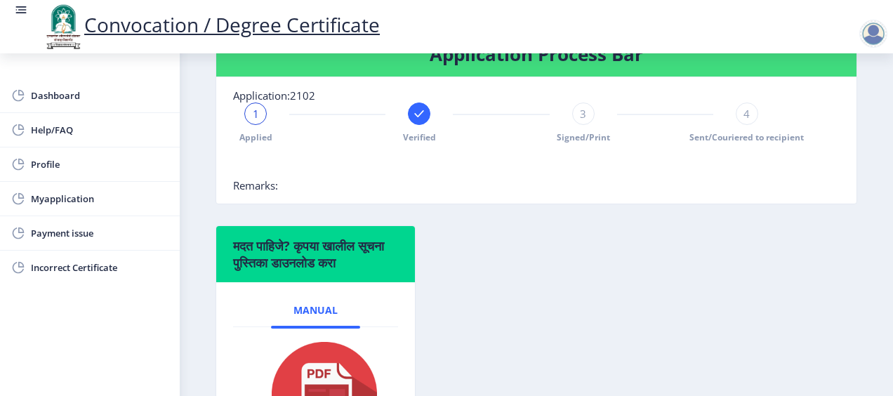
click at [419, 121] on rect at bounding box center [419, 114] width 14 height 14
click at [419, 121] on span "2" at bounding box center [419, 114] width 6 height 14
click at [249, 121] on rect at bounding box center [256, 114] width 14 height 14
click at [472, 244] on div "मदत पाहिजे? कृपया खालील सूचना पुस्तिका डाउनलोड करा Manual" at bounding box center [536, 360] width 663 height 270
click at [581, 121] on span "3" at bounding box center [583, 114] width 6 height 14
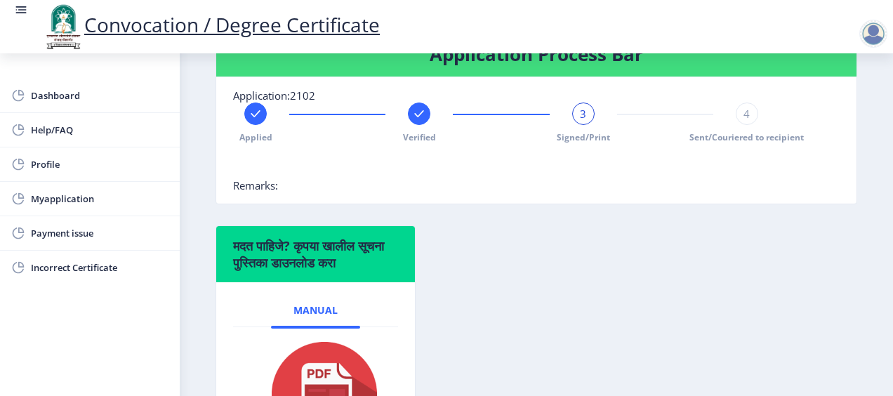
click at [411, 125] on div at bounding box center [419, 114] width 22 height 22
click at [258, 120] on rect at bounding box center [256, 114] width 14 height 14
click at [461, 225] on div "Application Process Bar Application:2102 1 Applied Verified Signed/Print 4 Sent…" at bounding box center [536, 128] width 663 height 194
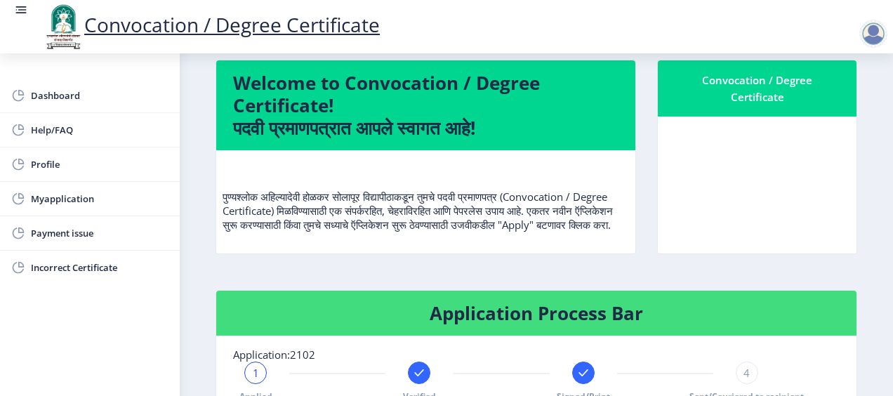
scroll to position [22, 0]
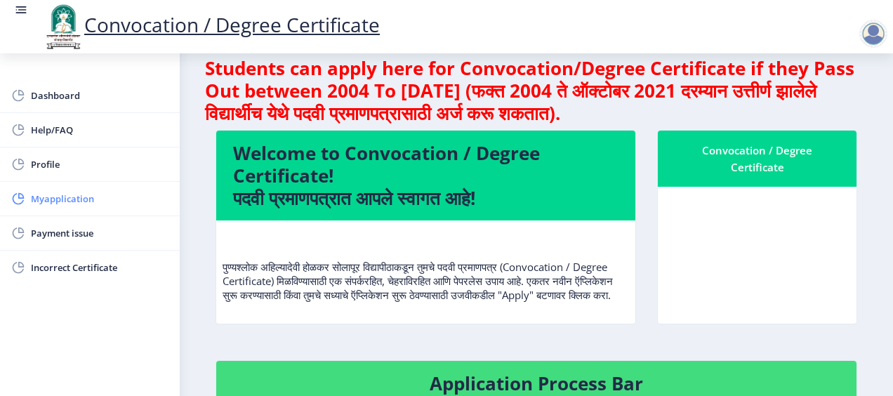
click at [88, 201] on span "Myapplication" at bounding box center [100, 198] width 138 height 17
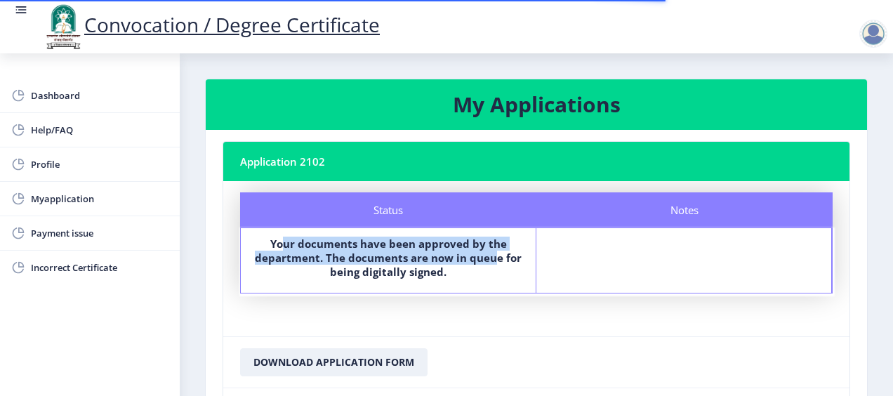
drag, startPoint x: 282, startPoint y: 240, endPoint x: 491, endPoint y: 251, distance: 210.2
click at [491, 251] on b "Your documents have been approved by the department. The documents are now in q…" at bounding box center [388, 258] width 267 height 42
click at [309, 260] on b "Your documents have been approved by the department. The documents are now in q…" at bounding box center [388, 258] width 267 height 42
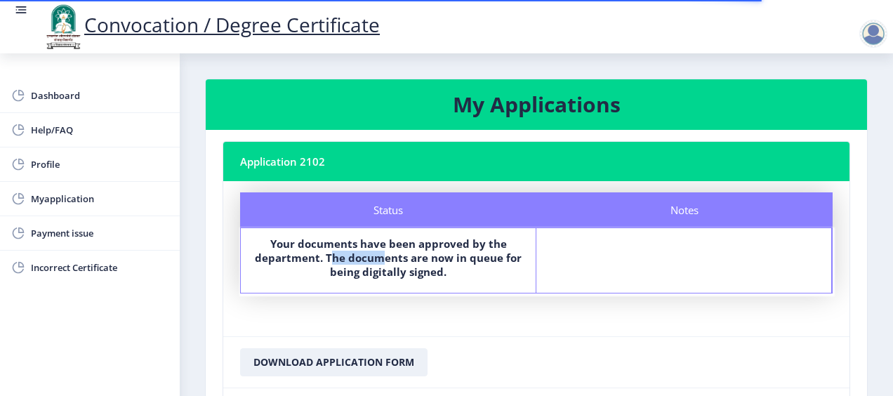
drag, startPoint x: 333, startPoint y: 258, endPoint x: 386, endPoint y: 258, distance: 52.7
click at [383, 258] on b "Your documents have been approved by the department. The documents are now in q…" at bounding box center [388, 258] width 267 height 42
drag, startPoint x: 260, startPoint y: 255, endPoint x: 313, endPoint y: 256, distance: 53.4
click at [313, 256] on b "Your documents have been approved by the department. The documents are now in q…" at bounding box center [388, 258] width 267 height 42
drag, startPoint x: 328, startPoint y: 257, endPoint x: 514, endPoint y: 260, distance: 186.1
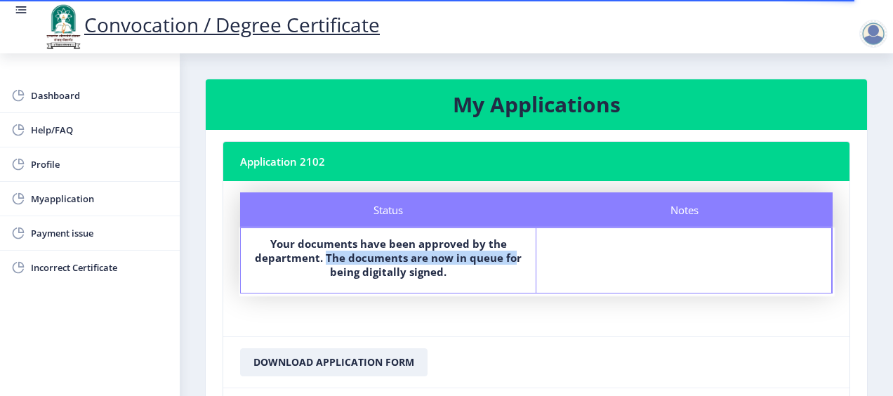
click at [514, 260] on b "Your documents have been approved by the department. The documents are now in q…" at bounding box center [388, 258] width 267 height 42
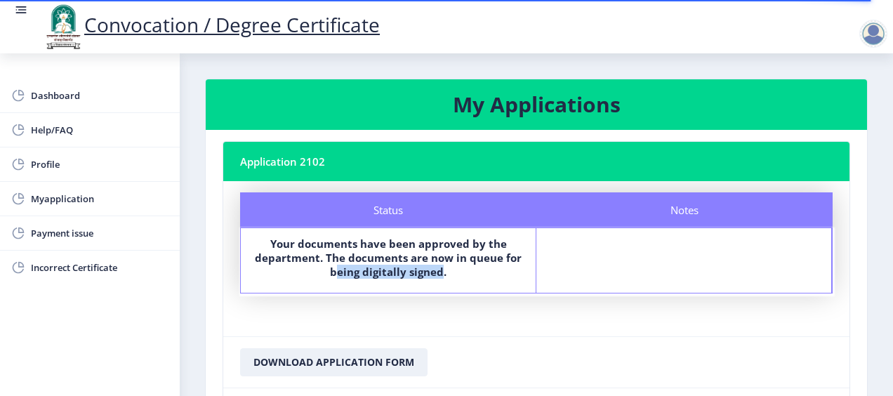
drag, startPoint x: 334, startPoint y: 267, endPoint x: 438, endPoint y: 272, distance: 104.0
click at [438, 272] on b "Your documents have been approved by the department. The documents are now in q…" at bounding box center [388, 258] width 267 height 42
click at [425, 395] on html "Convocation / Degree Certificate Dashboard Help/FAQ Profile Myapplication Payme…" at bounding box center [446, 198] width 893 height 396
drag, startPoint x: 329, startPoint y: 253, endPoint x: 416, endPoint y: 254, distance: 87.8
click at [416, 254] on b "Your documents have been approved by the department. The documents are now in q…" at bounding box center [388, 258] width 267 height 42
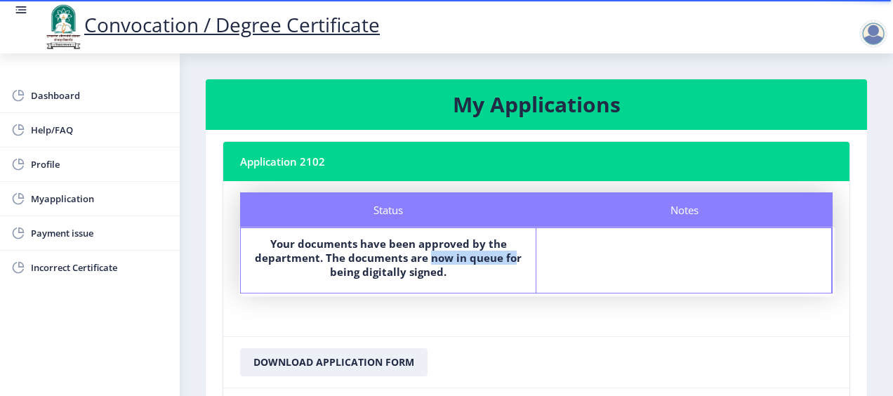
drag, startPoint x: 436, startPoint y: 255, endPoint x: 507, endPoint y: 256, distance: 70.9
click at [511, 256] on b "Your documents have been approved by the department. The documents are now in q…" at bounding box center [388, 258] width 267 height 42
click at [362, 272] on b "Your documents have been approved by the department. The documents are now in q…" at bounding box center [388, 258] width 267 height 42
click at [73, 101] on span "Dashboard" at bounding box center [100, 95] width 138 height 17
